Goal: Task Accomplishment & Management: Manage account settings

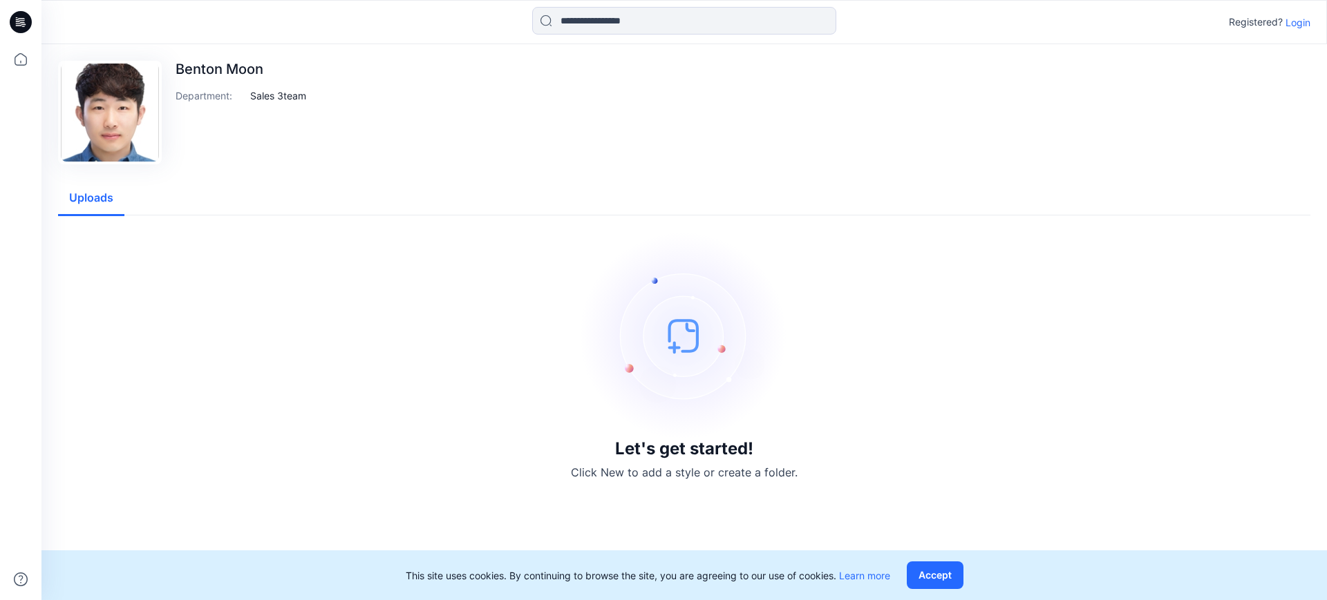
click at [1289, 21] on p "Login" at bounding box center [1297, 22] width 25 height 15
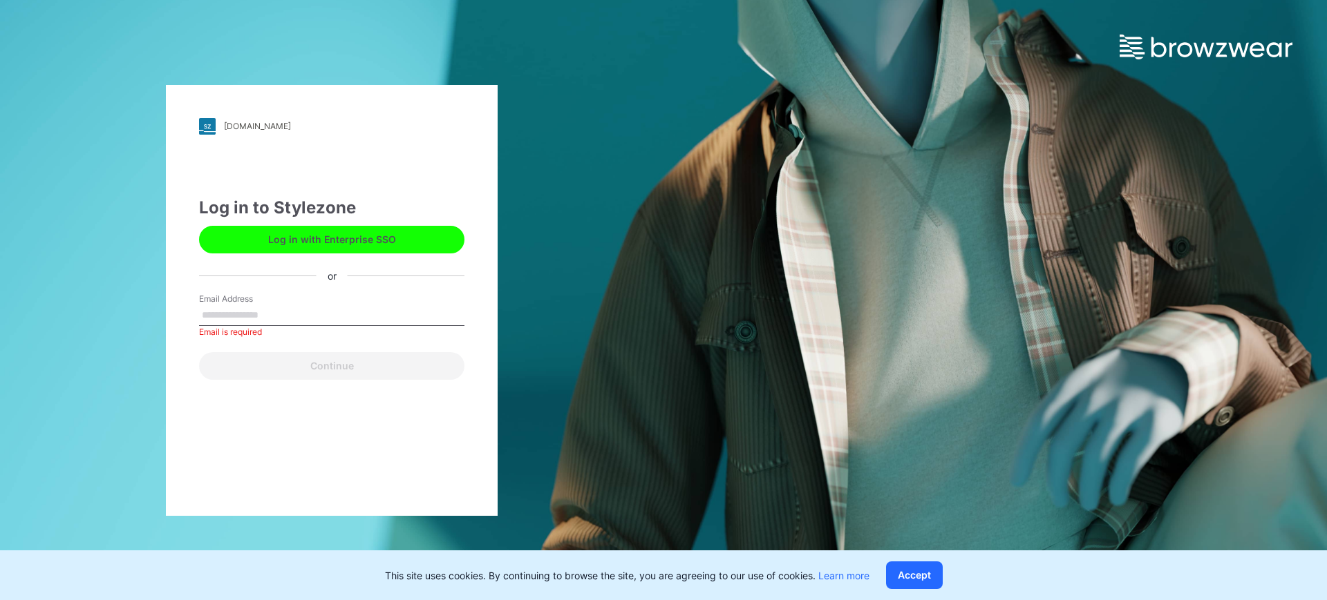
drag, startPoint x: 574, startPoint y: 253, endPoint x: 537, endPoint y: 269, distance: 40.6
click at [574, 253] on div "hj.stylezone.com Loading... Log in to Stylezone Log in with Enterprise SSO or E…" at bounding box center [331, 300] width 663 height 600
click at [316, 310] on input "Email Address" at bounding box center [331, 315] width 265 height 21
type input "**********"
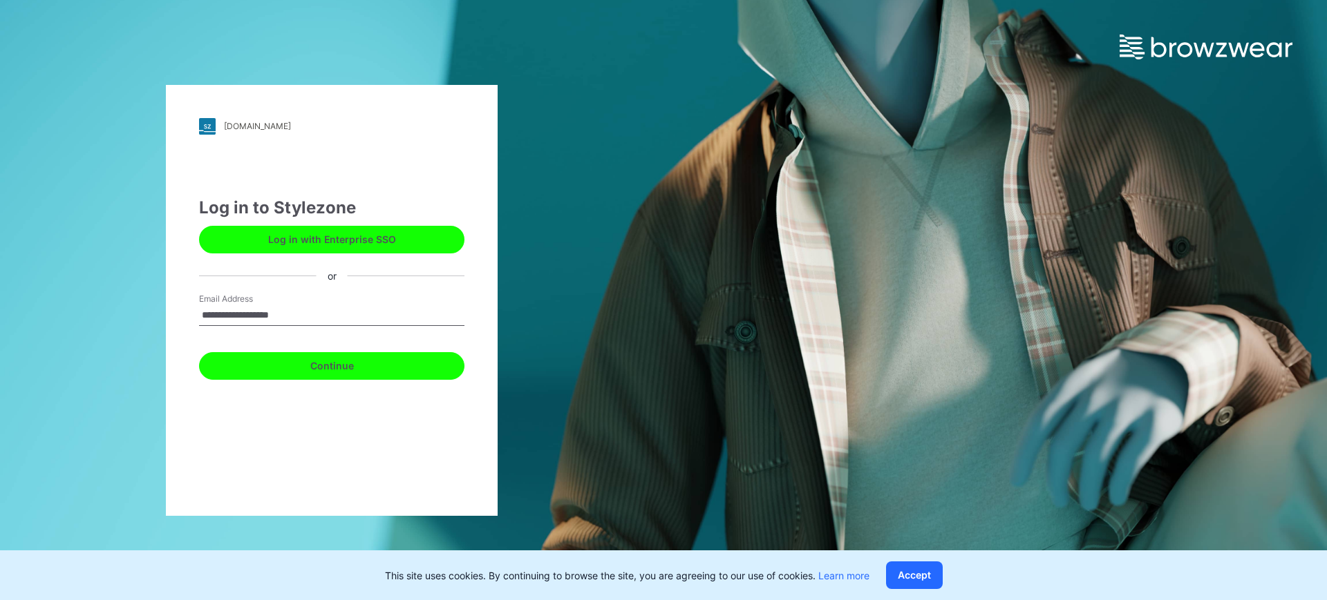
click at [261, 374] on button "Continue" at bounding box center [331, 366] width 265 height 28
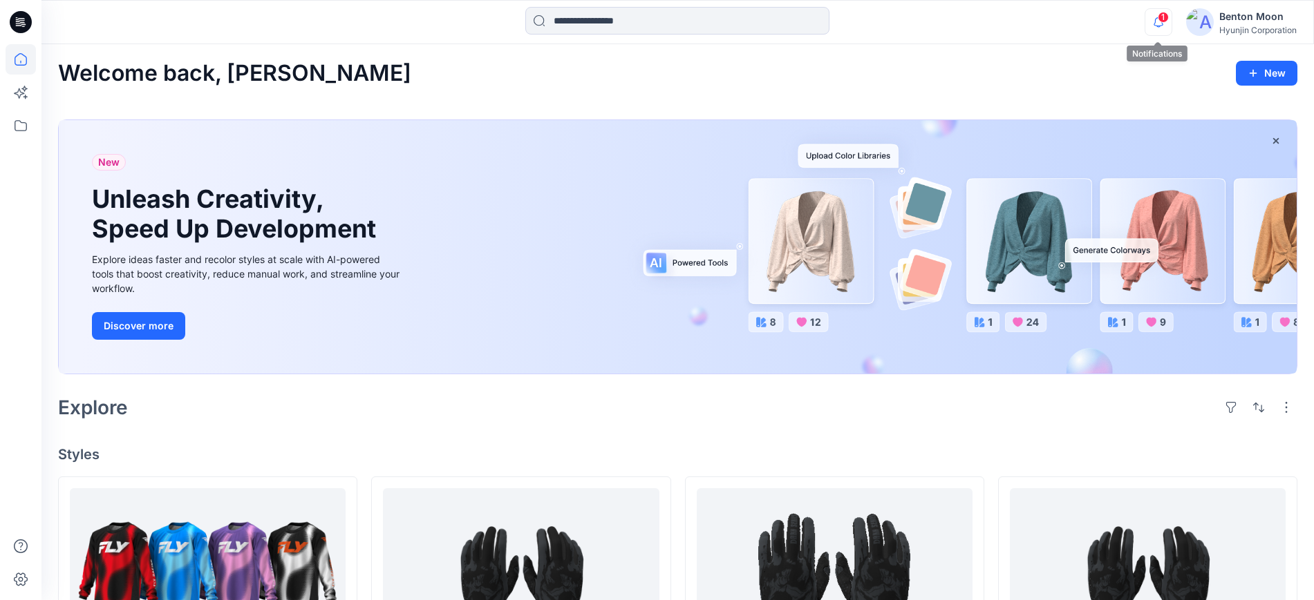
click at [1164, 22] on icon "button" at bounding box center [1158, 22] width 26 height 28
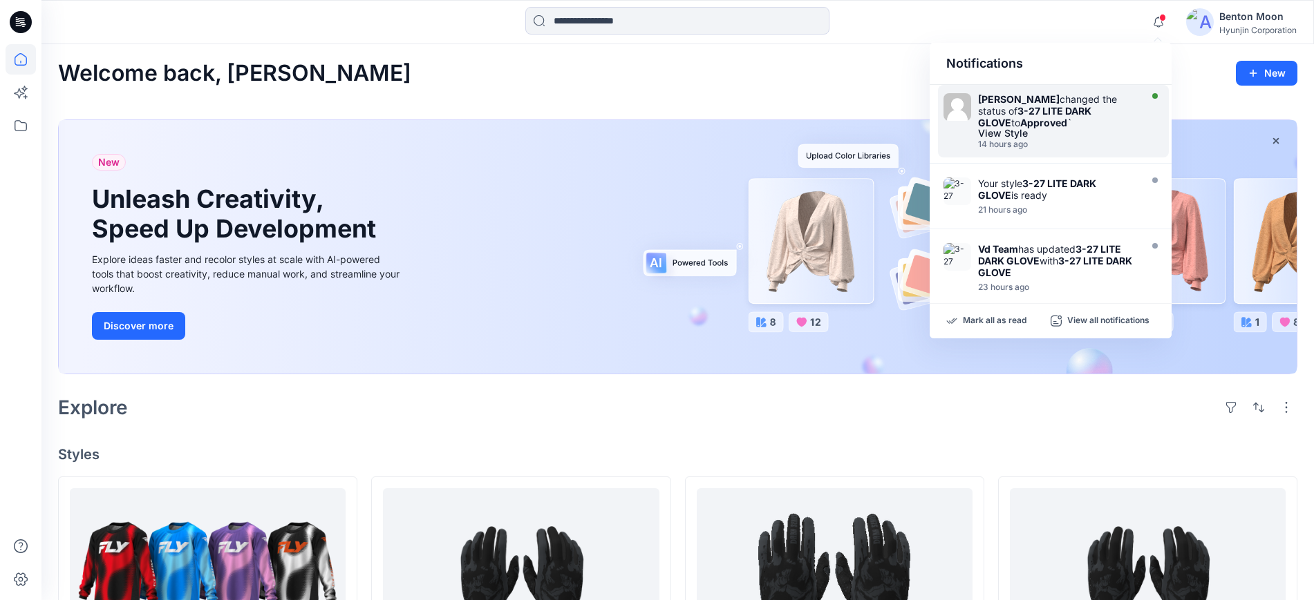
click at [1056, 126] on div "[PERSON_NAME] changed the status of 3-27 LITE DARK GLOVE to Approved `" at bounding box center [1057, 110] width 159 height 35
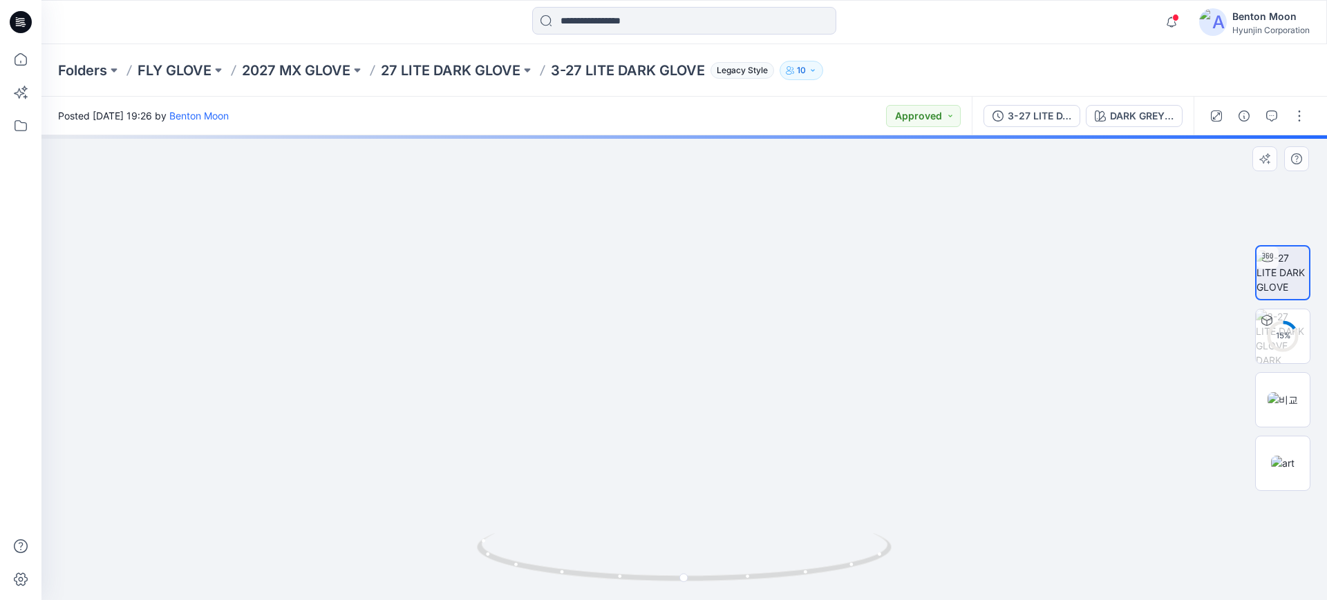
drag, startPoint x: 133, startPoint y: 290, endPoint x: 193, endPoint y: 266, distance: 64.5
click at [133, 290] on div at bounding box center [683, 367] width 1285 height 465
click at [1171, 28] on icon "button" at bounding box center [1171, 22] width 26 height 28
drag, startPoint x: 1267, startPoint y: 181, endPoint x: 1243, endPoint y: 176, distance: 24.1
click at [1265, 180] on div at bounding box center [683, 367] width 1285 height 465
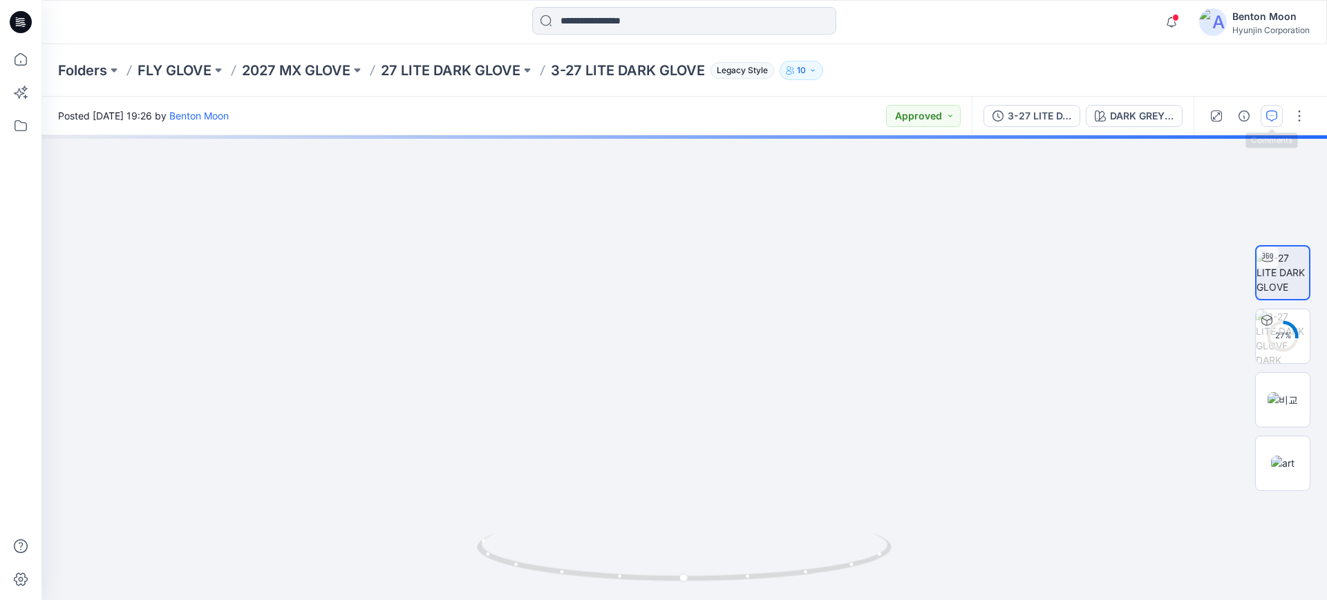
click at [1271, 122] on button "button" at bounding box center [1271, 116] width 22 height 22
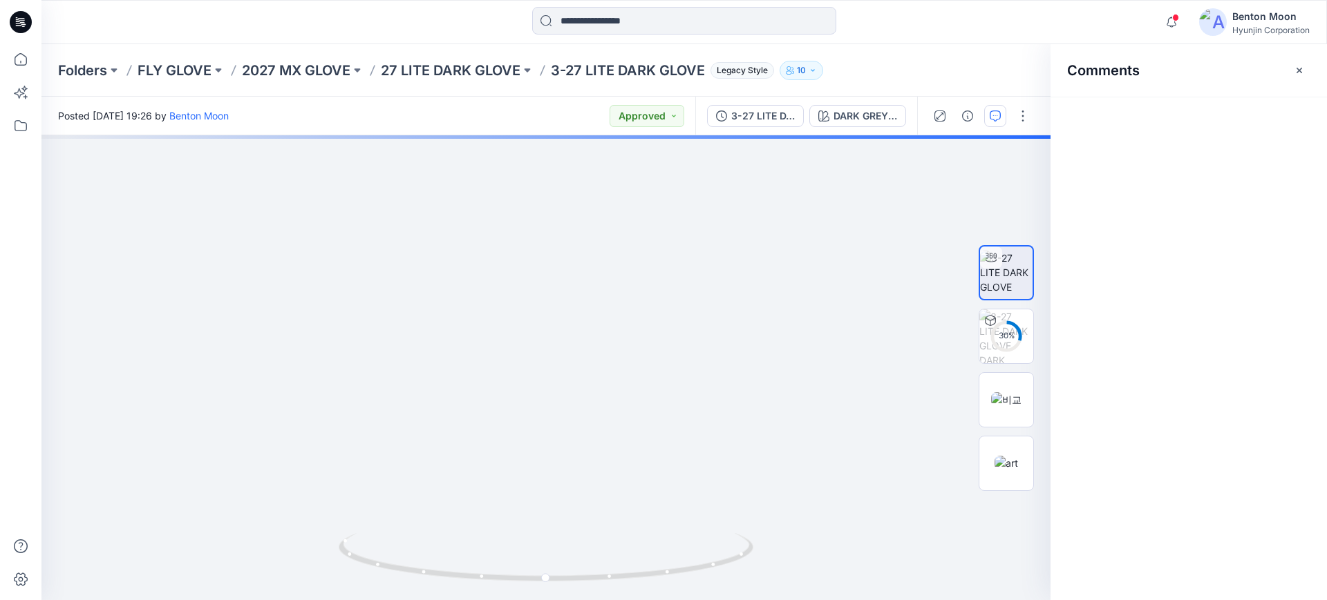
drag, startPoint x: 1298, startPoint y: 68, endPoint x: 1271, endPoint y: 63, distance: 27.5
click at [1298, 69] on icon "button" at bounding box center [1298, 70] width 11 height 11
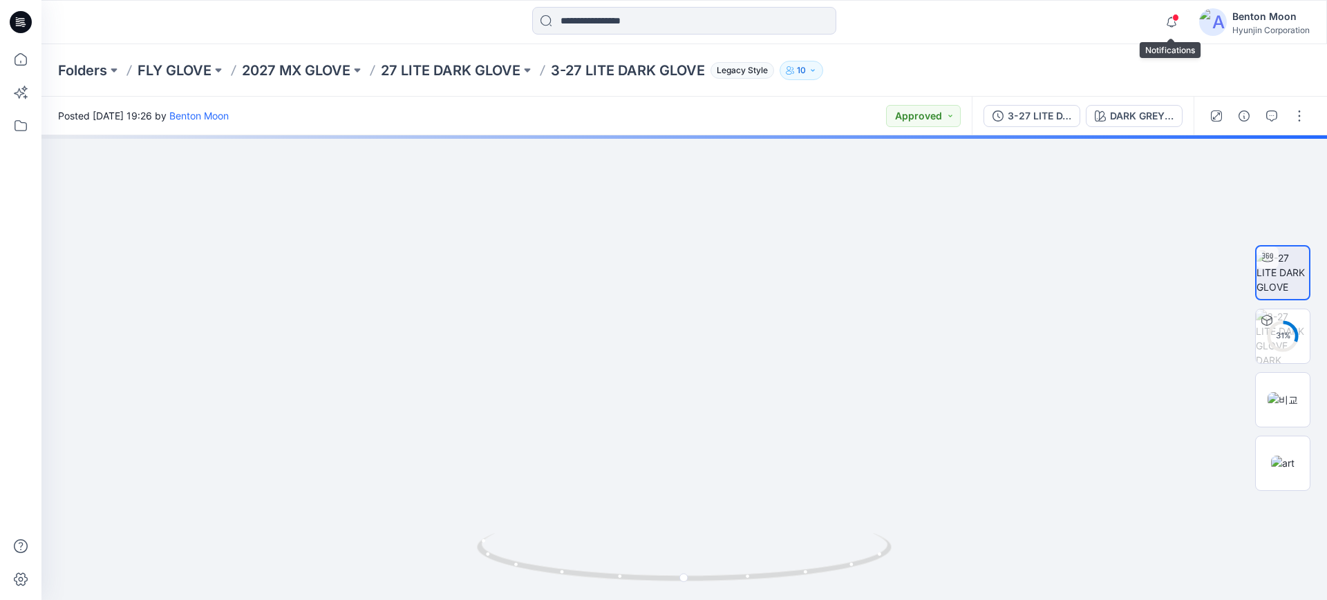
click at [1173, 20] on span at bounding box center [1175, 18] width 7 height 8
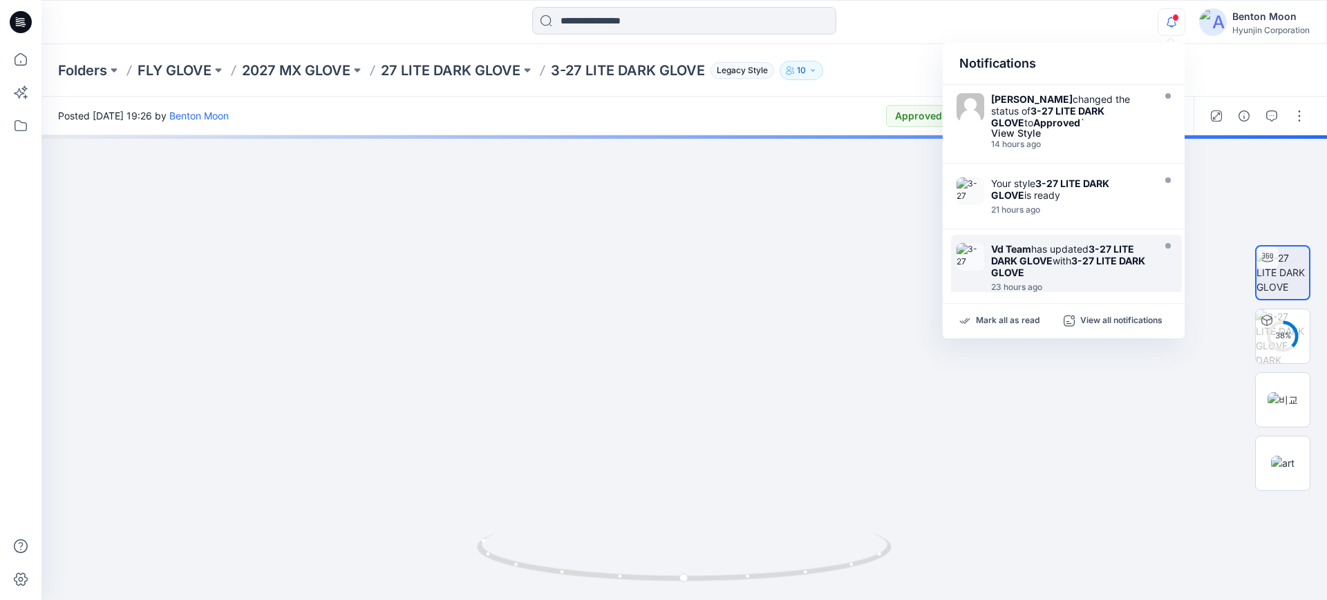
click at [1077, 245] on div "Vd Team has updated 3-27 LITE DARK GLOVE with 3-27 LITE DARK GLOVE" at bounding box center [1070, 260] width 159 height 35
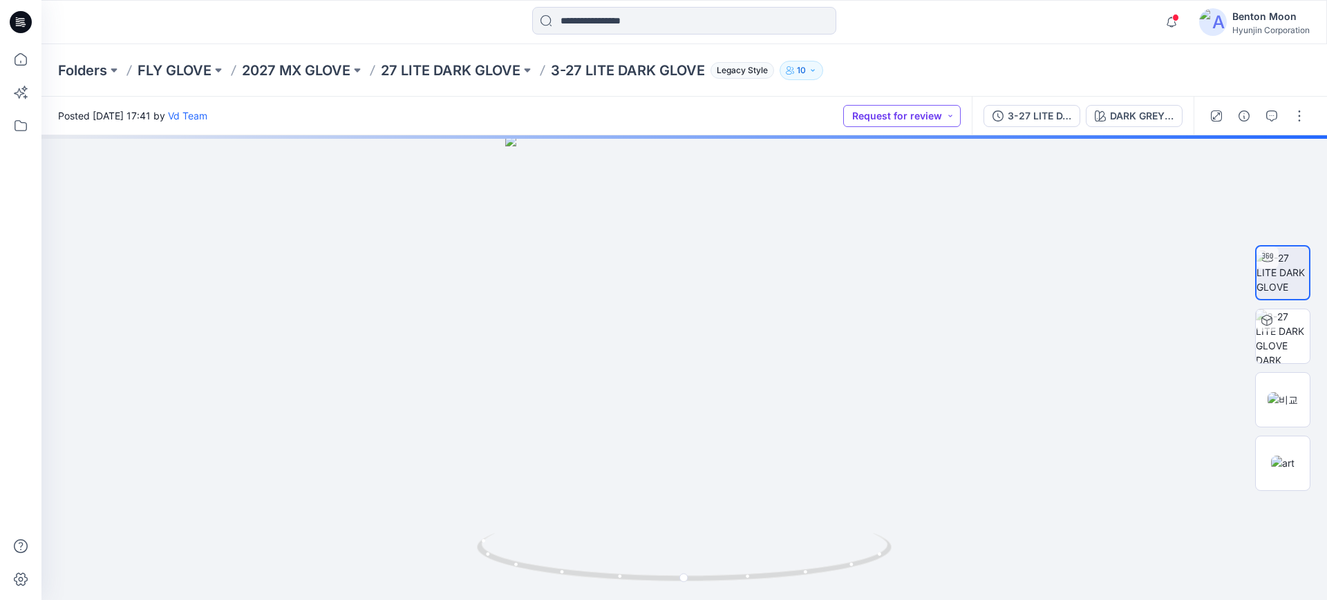
click at [907, 124] on button "Request for review" at bounding box center [901, 116] width 117 height 22
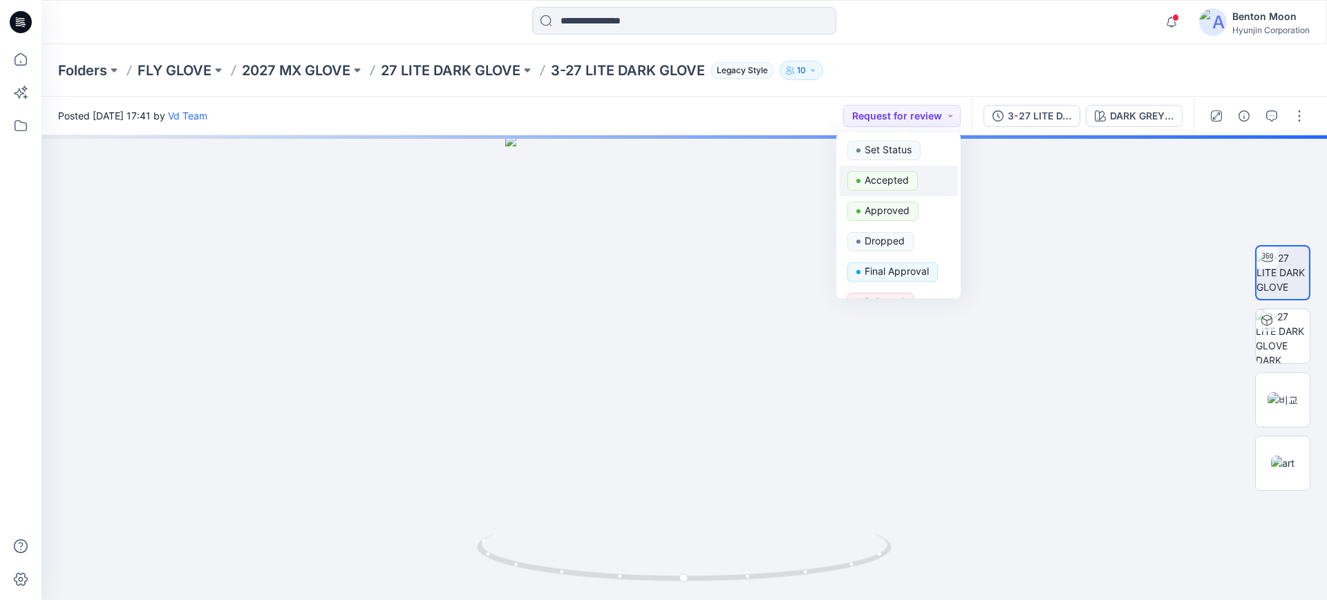
click at [899, 186] on p "Accepted" at bounding box center [886, 180] width 44 height 18
